Goal: Information Seeking & Learning: Understand process/instructions

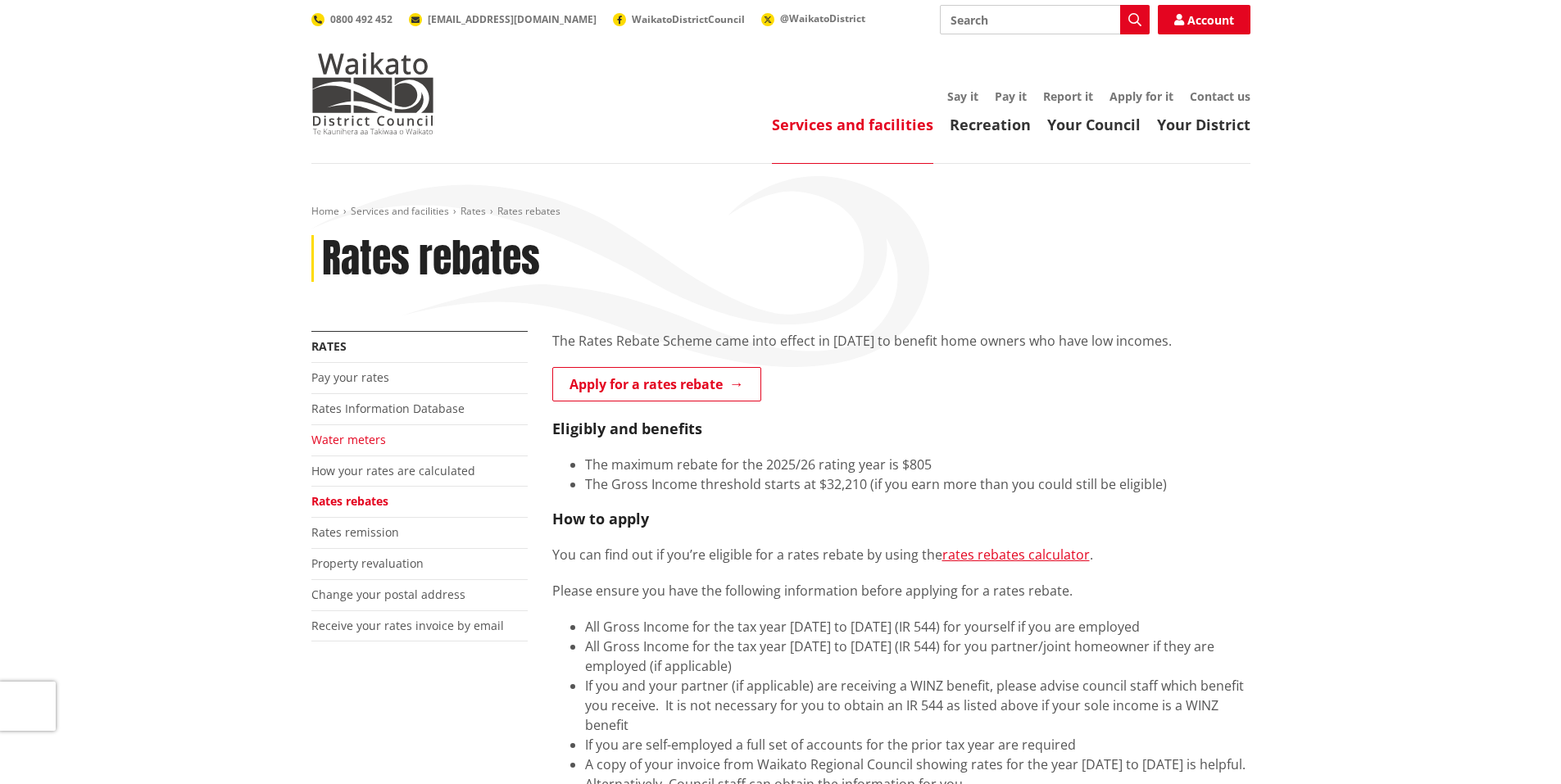
click at [348, 439] on link "Water meters" at bounding box center [349, 439] width 75 height 16
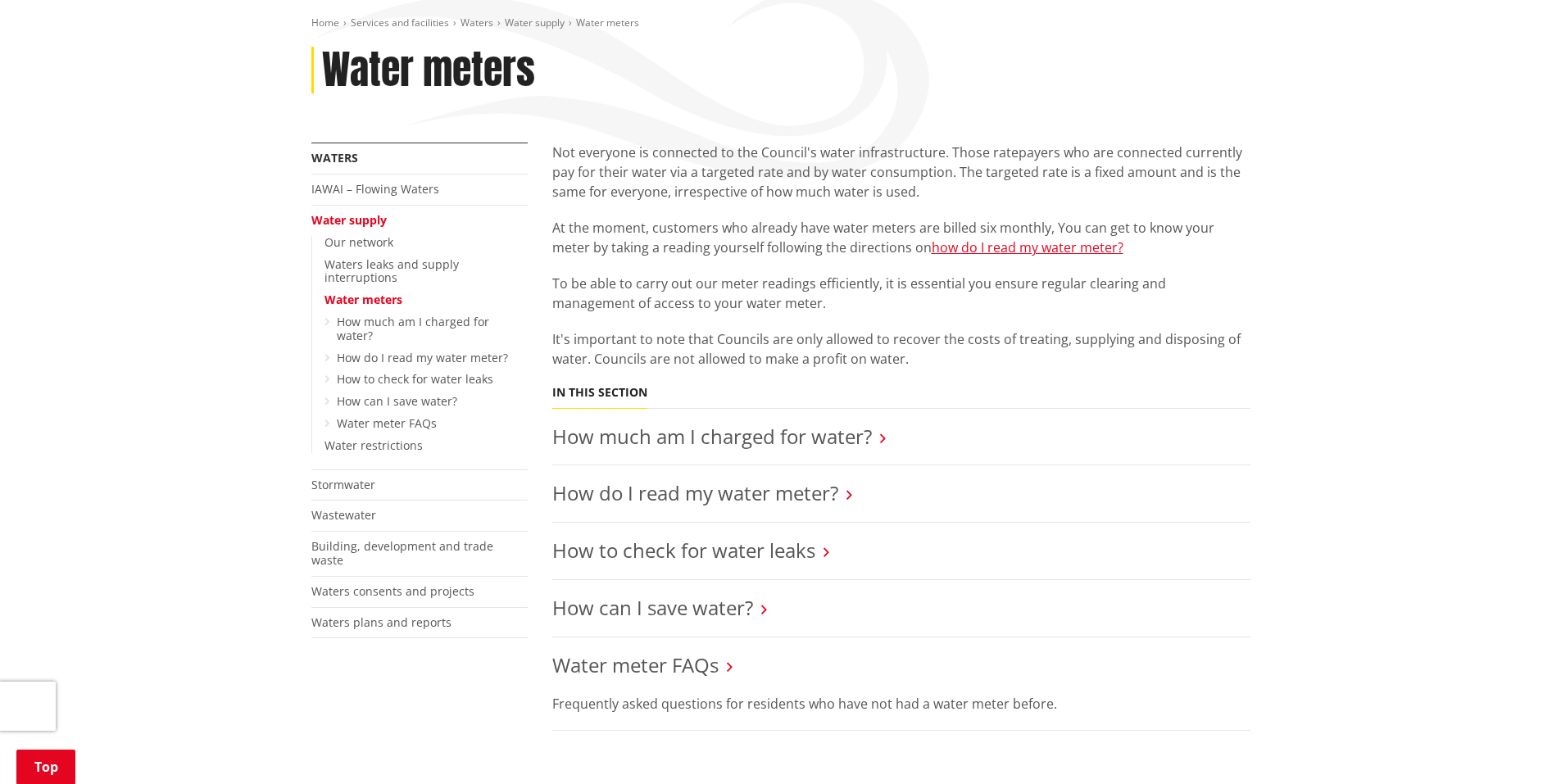
scroll to position [246, 0]
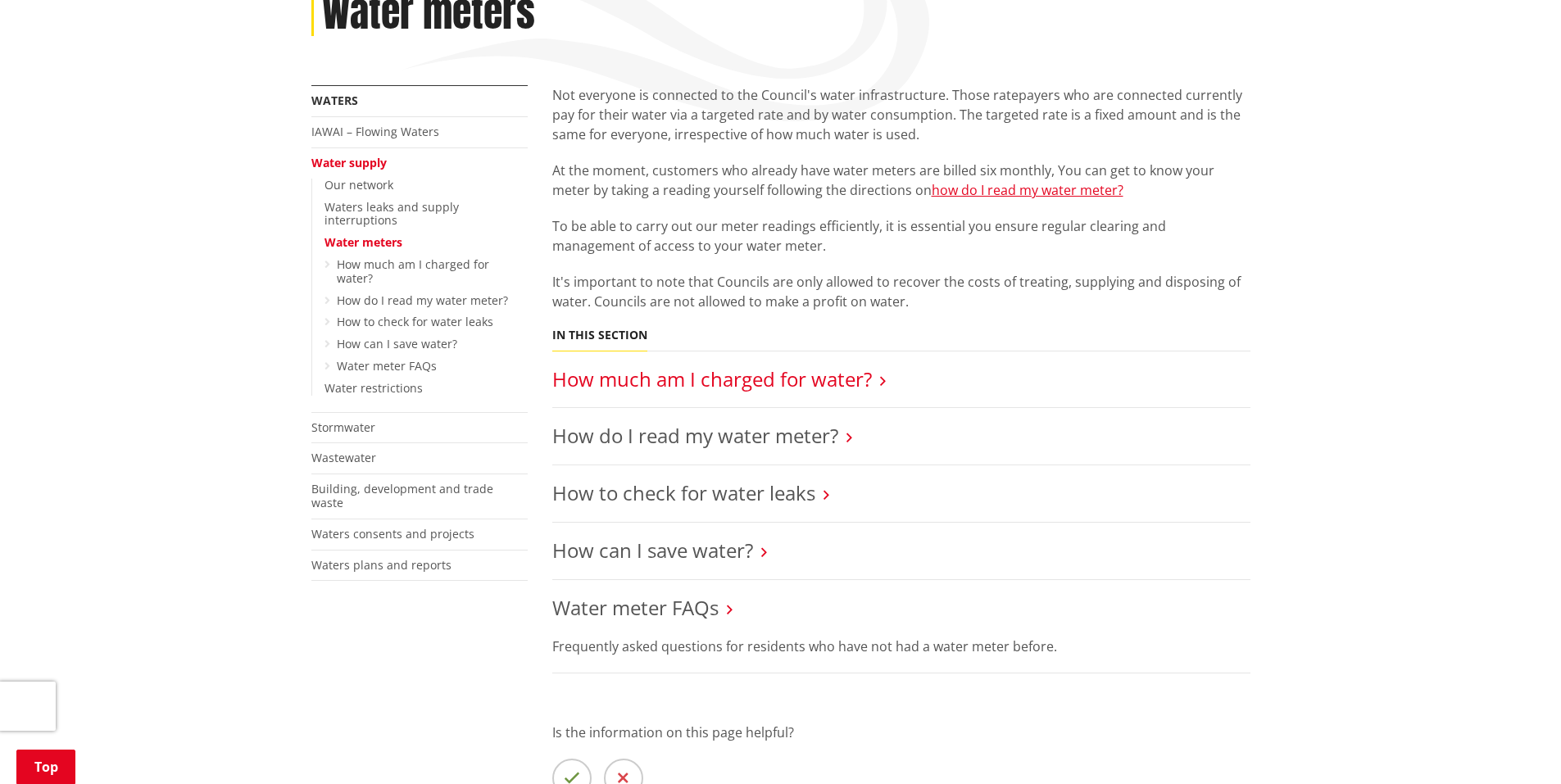
click at [600, 379] on link "How much am I charged for water?" at bounding box center [713, 379] width 320 height 27
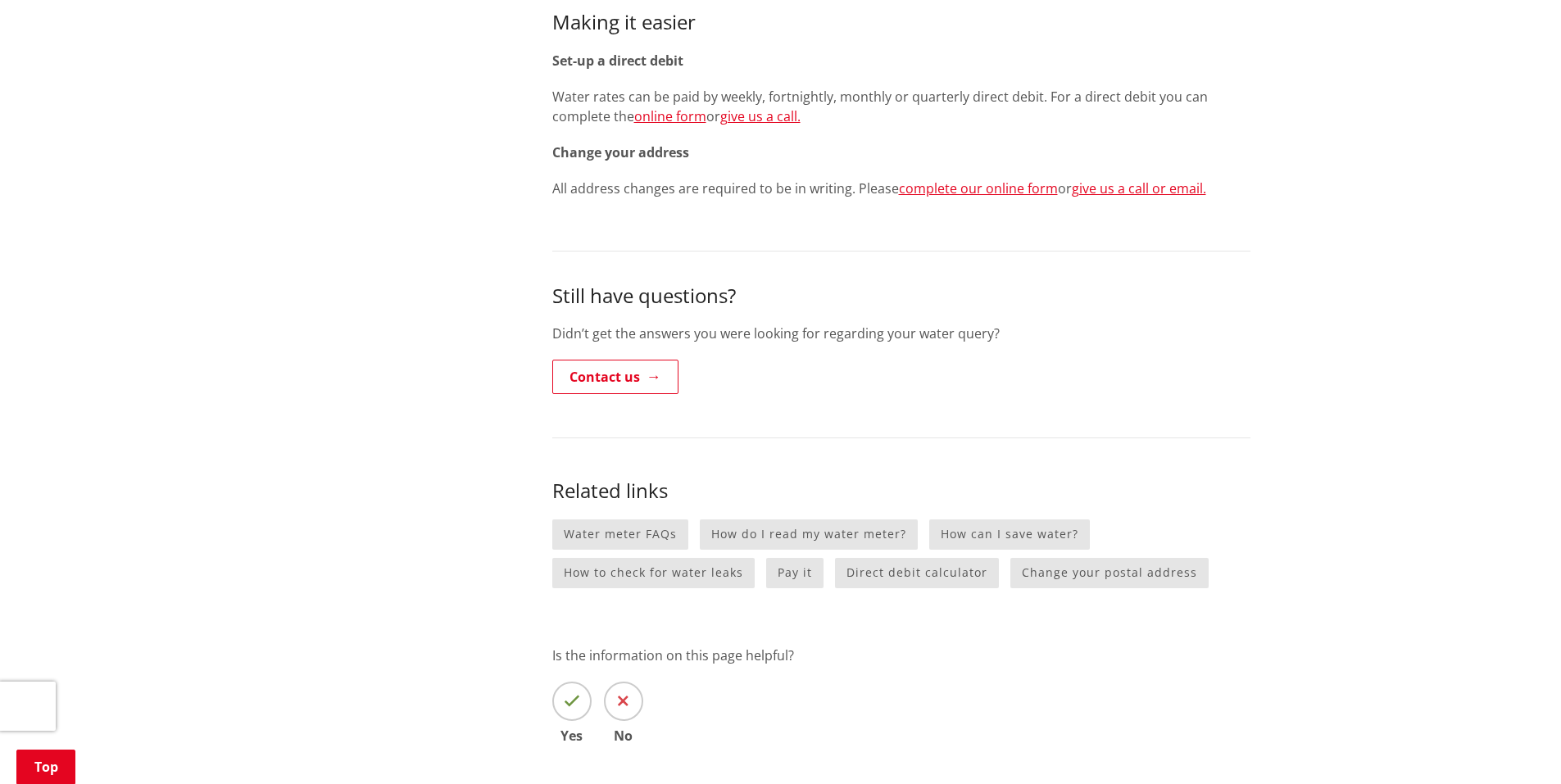
scroll to position [1802, 0]
click at [779, 536] on link "How do I read my water meter?" at bounding box center [808, 532] width 218 height 30
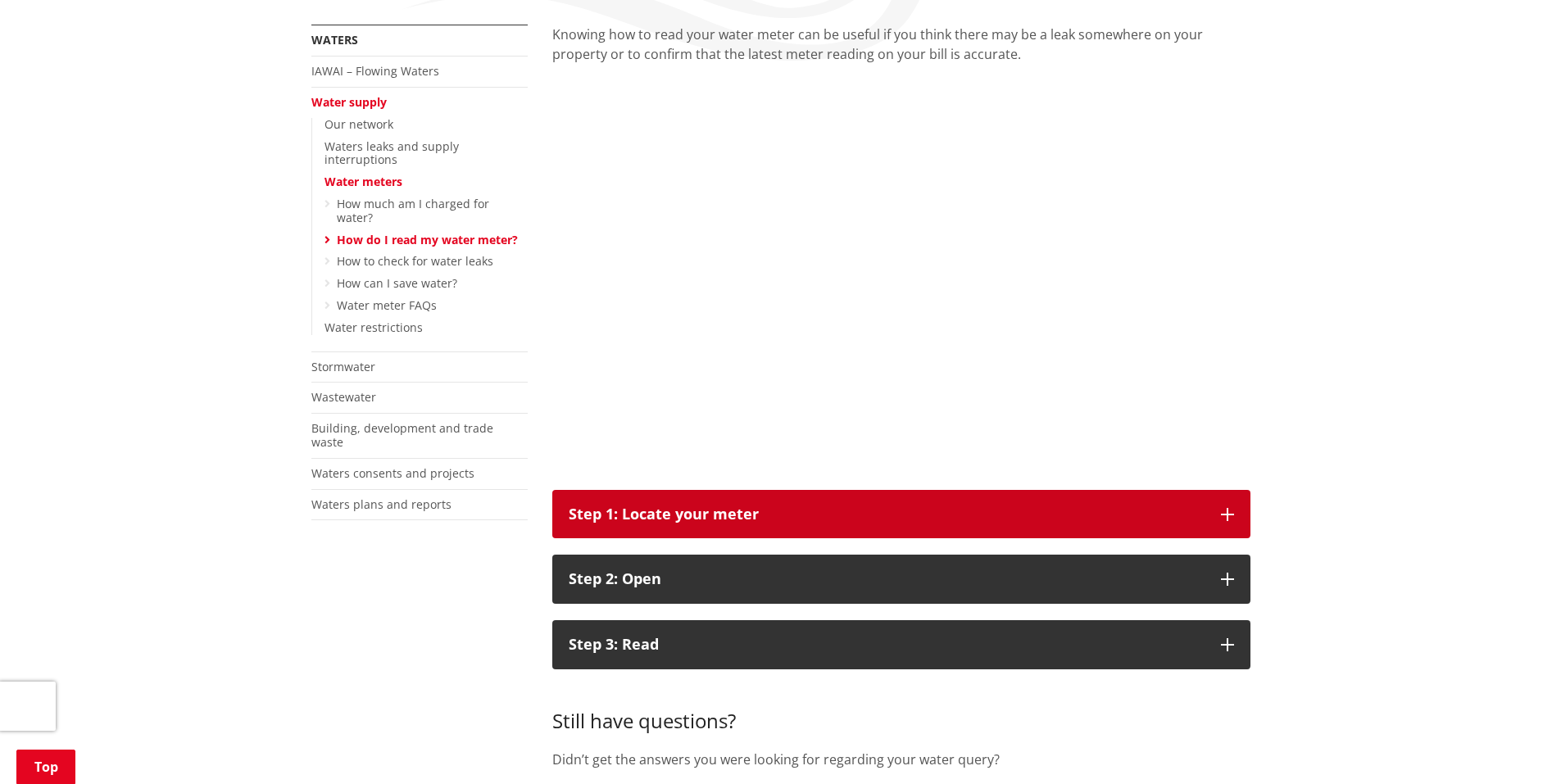
scroll to position [328, 0]
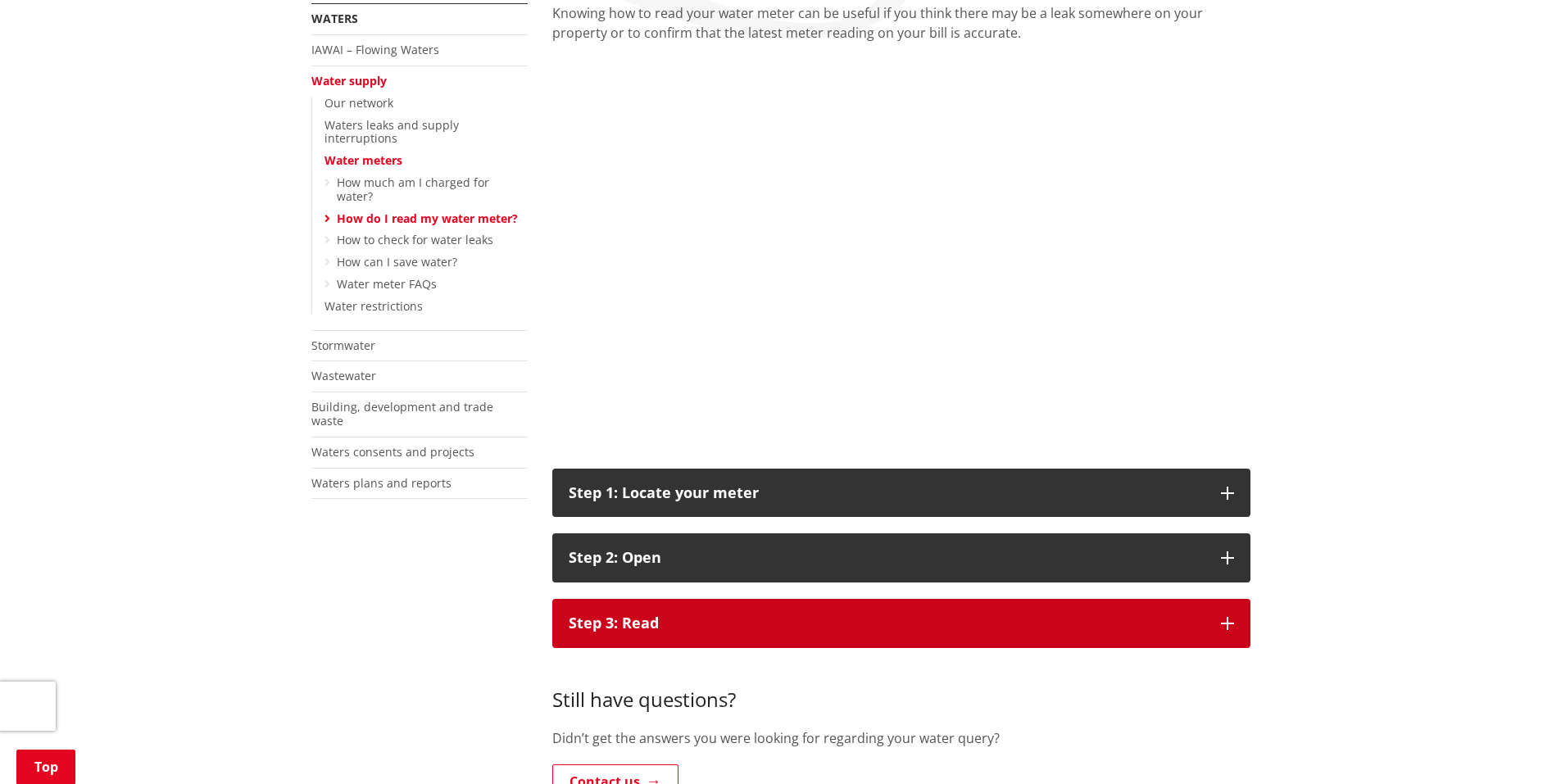
click at [655, 632] on button "Step 3: Read" at bounding box center [901, 623] width 699 height 49
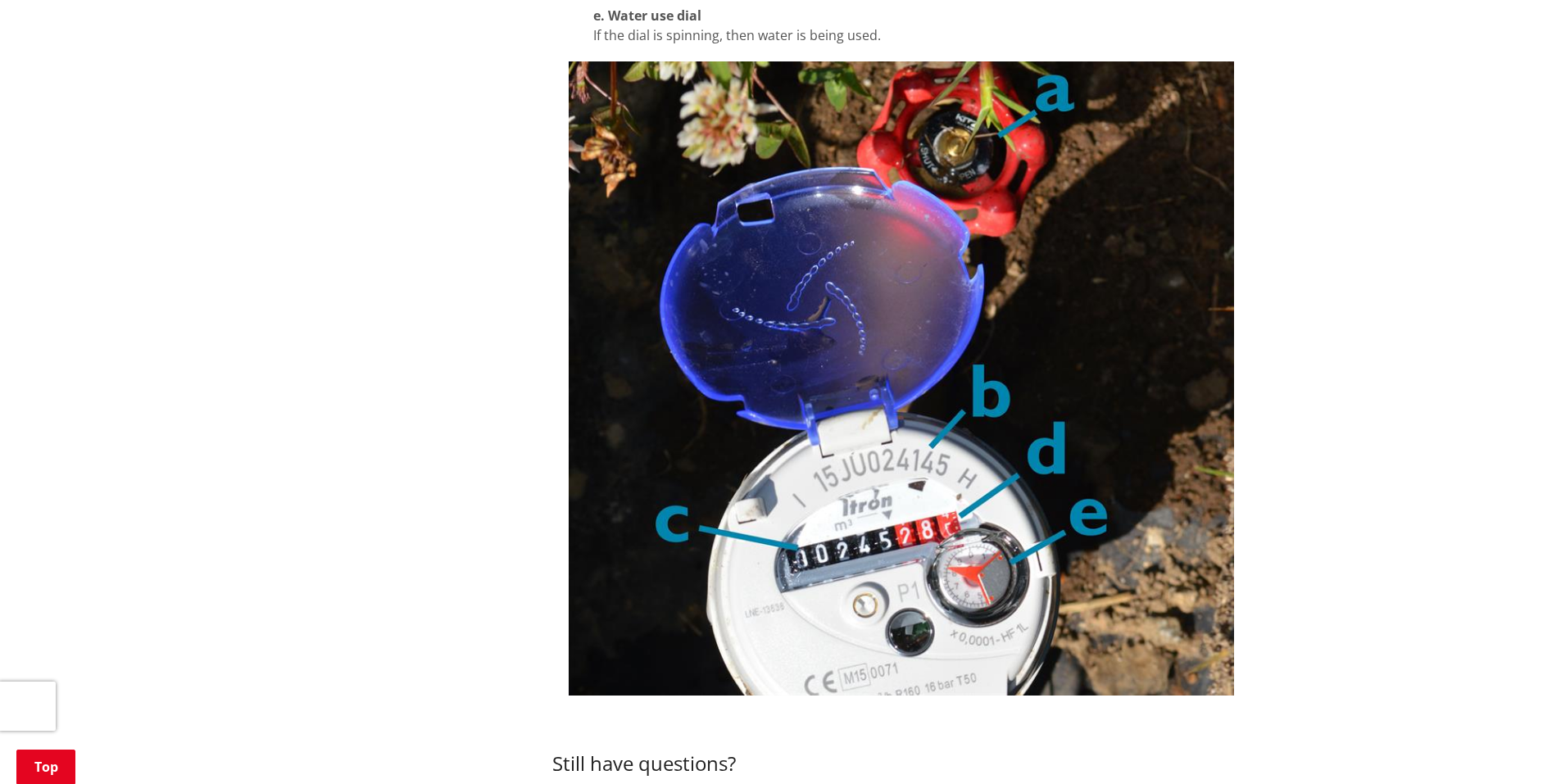
scroll to position [1228, 0]
